Goal: Task Accomplishment & Management: Use online tool/utility

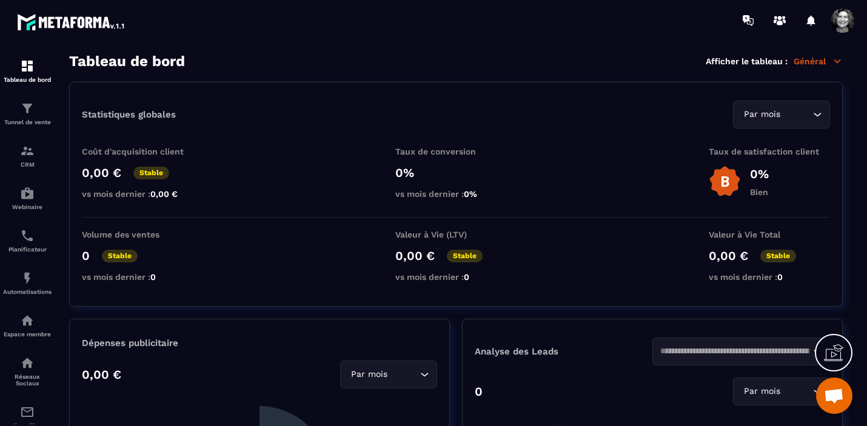
scroll to position [12666, 0]
click at [31, 106] on img at bounding box center [27, 108] width 15 height 15
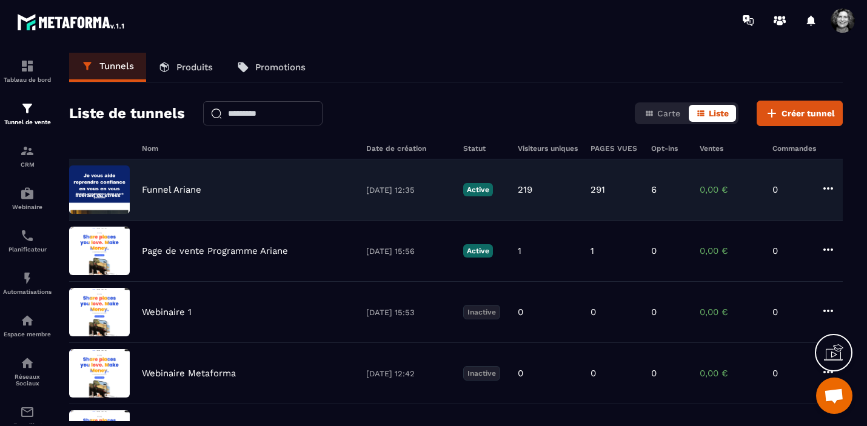
click at [201, 194] on p "Funnel Ariane" at bounding box center [171, 189] width 59 height 11
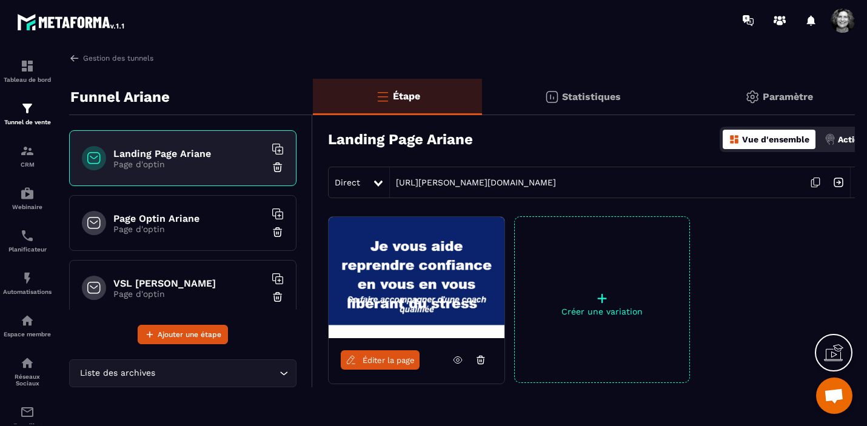
click at [202, 232] on p "Page d'optin" at bounding box center [189, 229] width 152 height 10
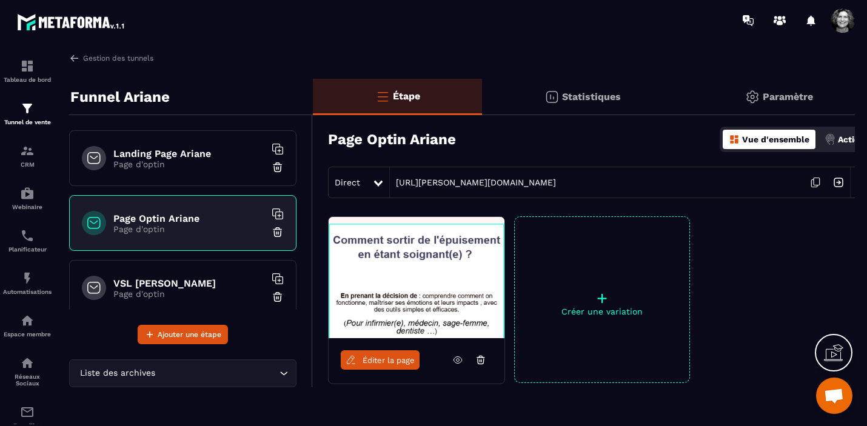
click at [386, 365] on link "Éditer la page" at bounding box center [380, 360] width 79 height 19
